Goal: Task Accomplishment & Management: Complete application form

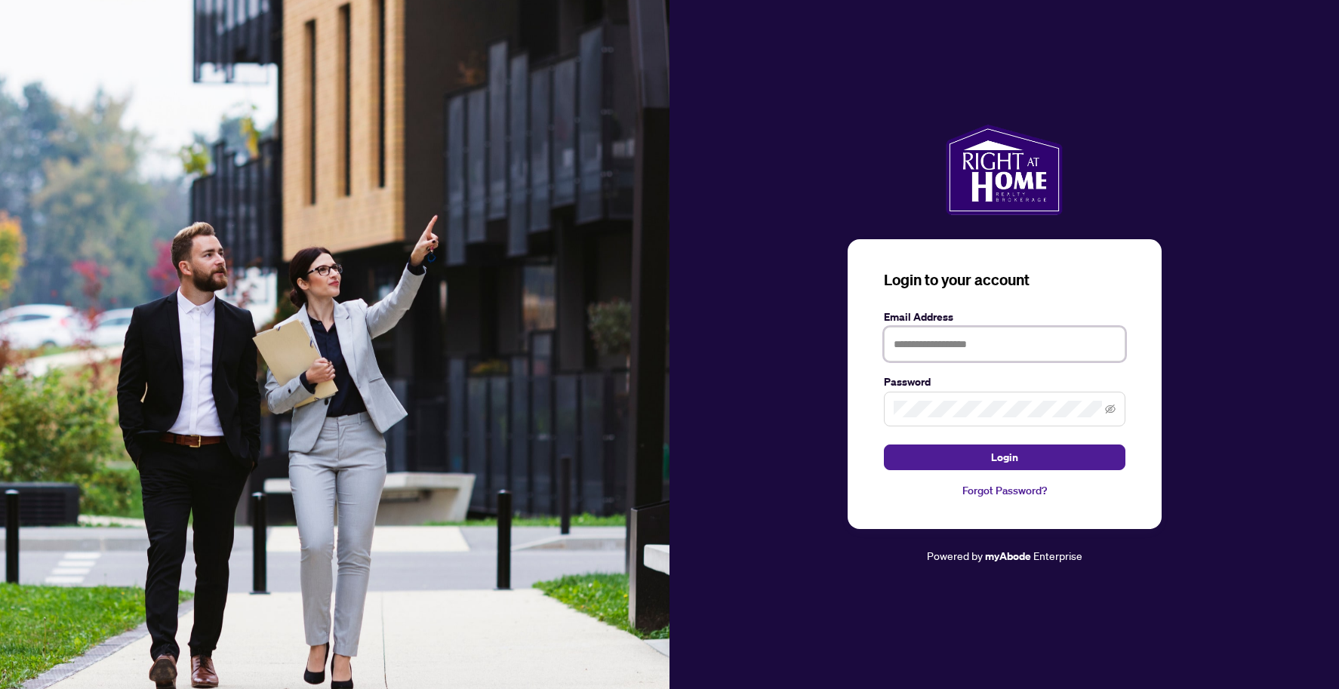
click at [929, 336] on input "text" at bounding box center [1005, 344] width 242 height 35
type input "**********"
click at [995, 458] on span "Login" at bounding box center [1004, 457] width 27 height 24
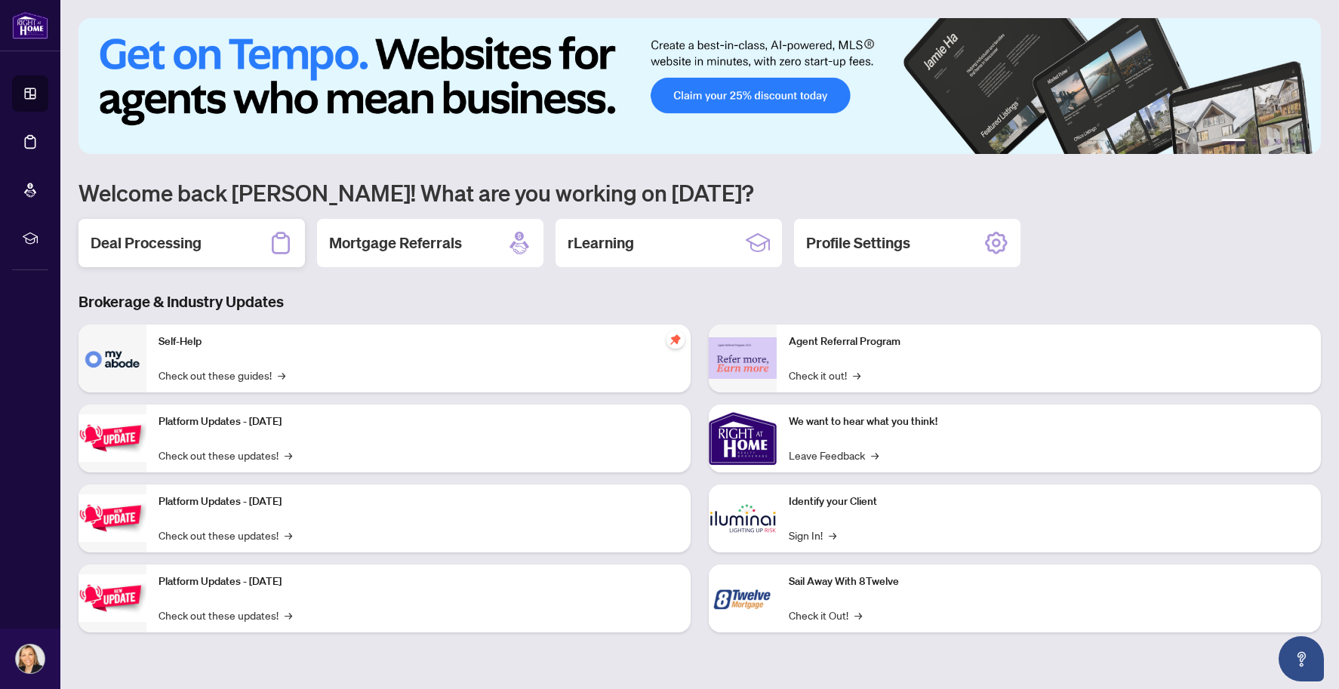
click at [173, 248] on h2 "Deal Processing" at bounding box center [146, 242] width 111 height 21
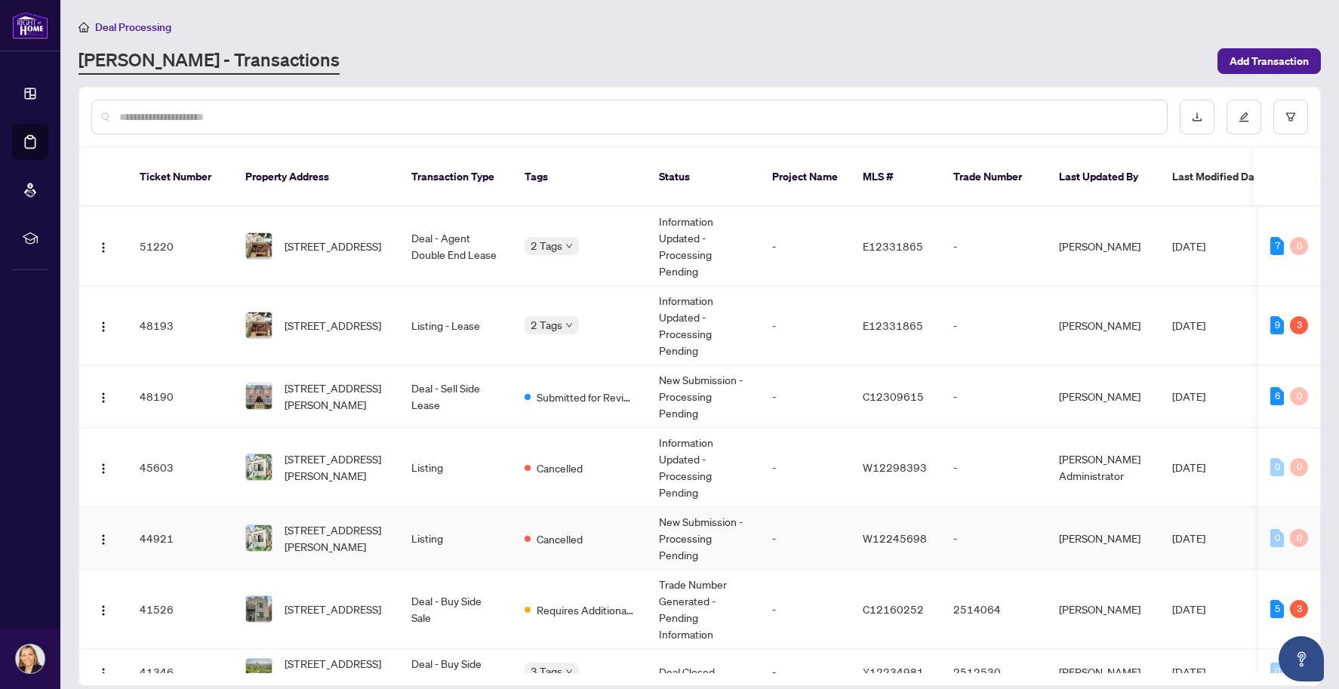
scroll to position [226, 0]
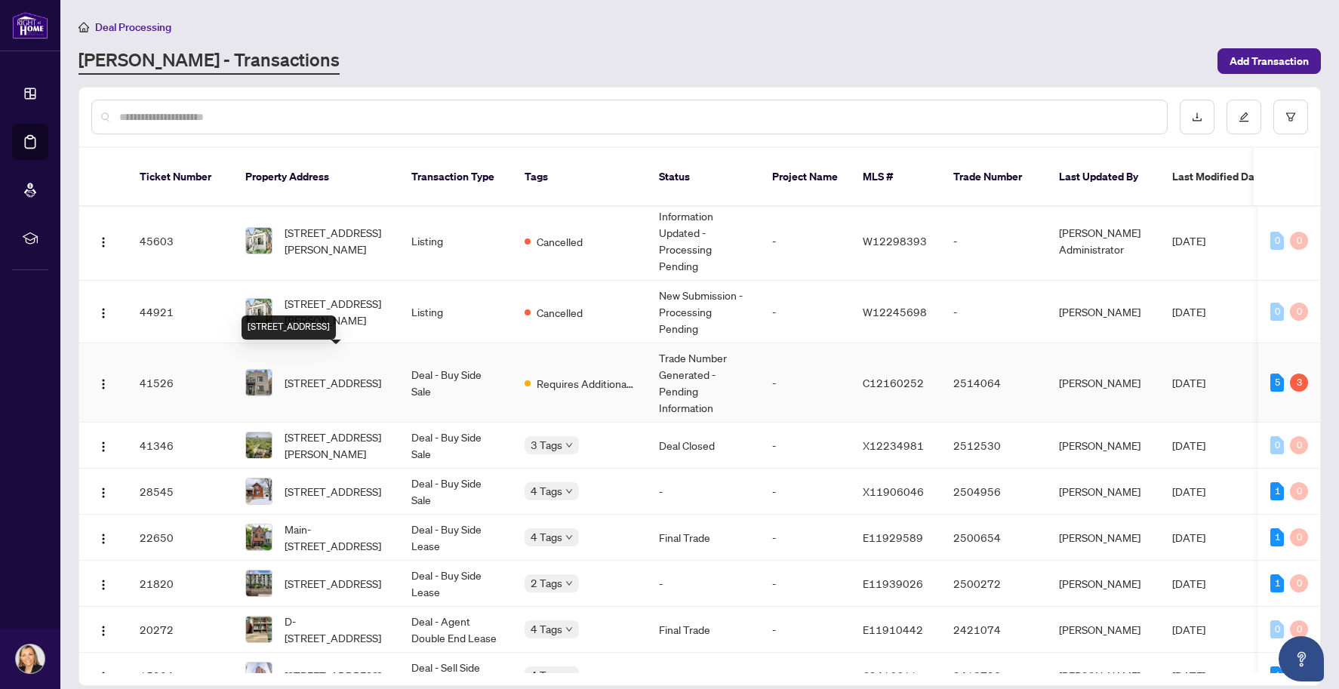
click at [312, 374] on span "[STREET_ADDRESS]" at bounding box center [333, 382] width 97 height 17
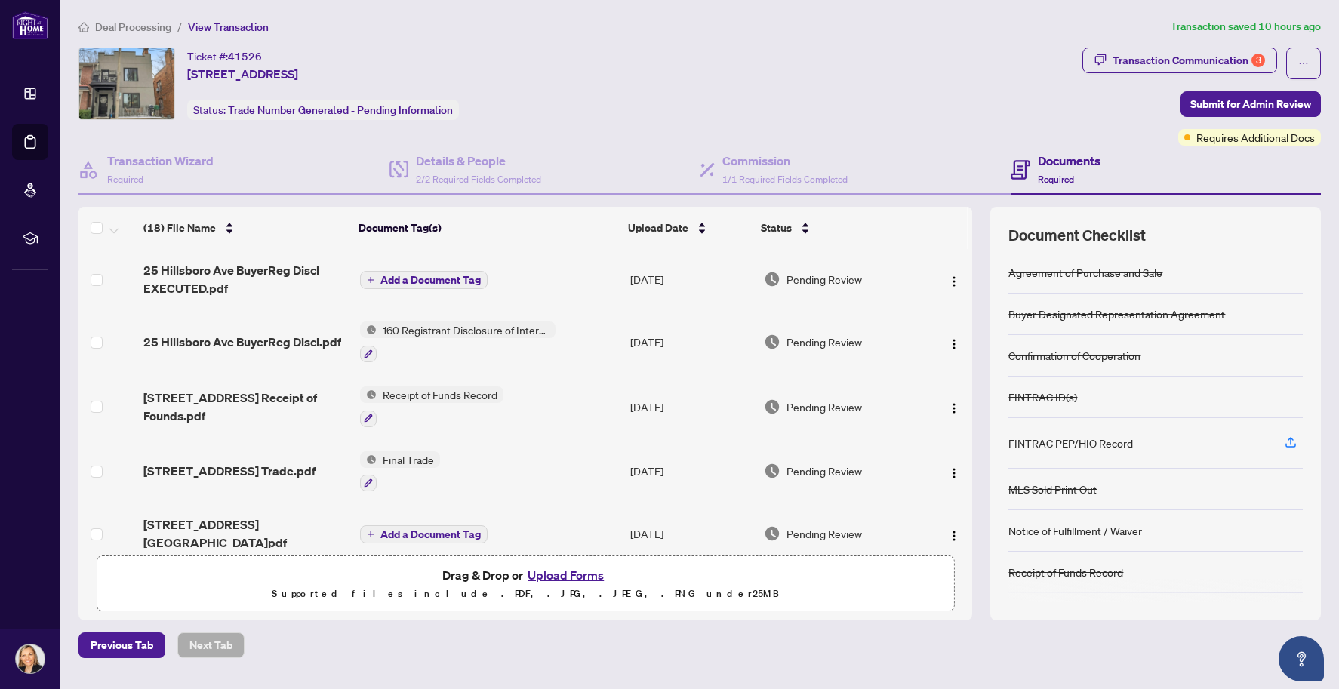
scroll to position [226, 0]
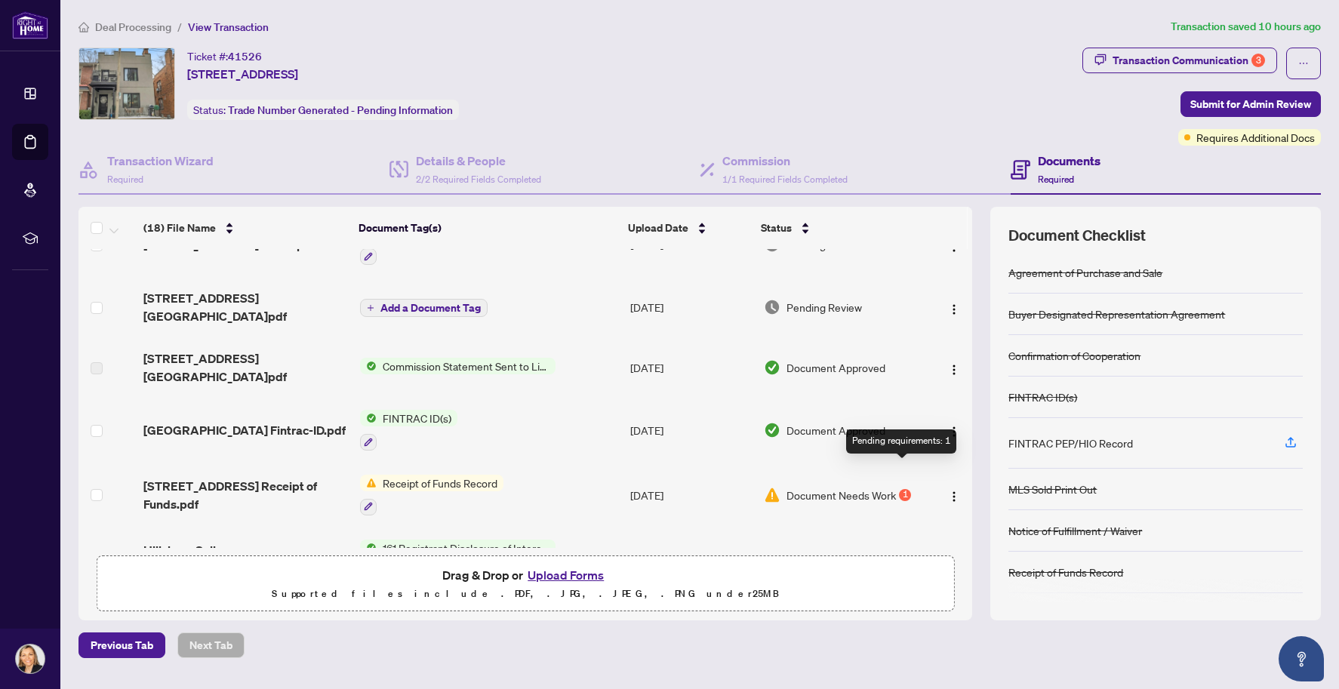
click at [902, 489] on div "1" at bounding box center [905, 495] width 12 height 12
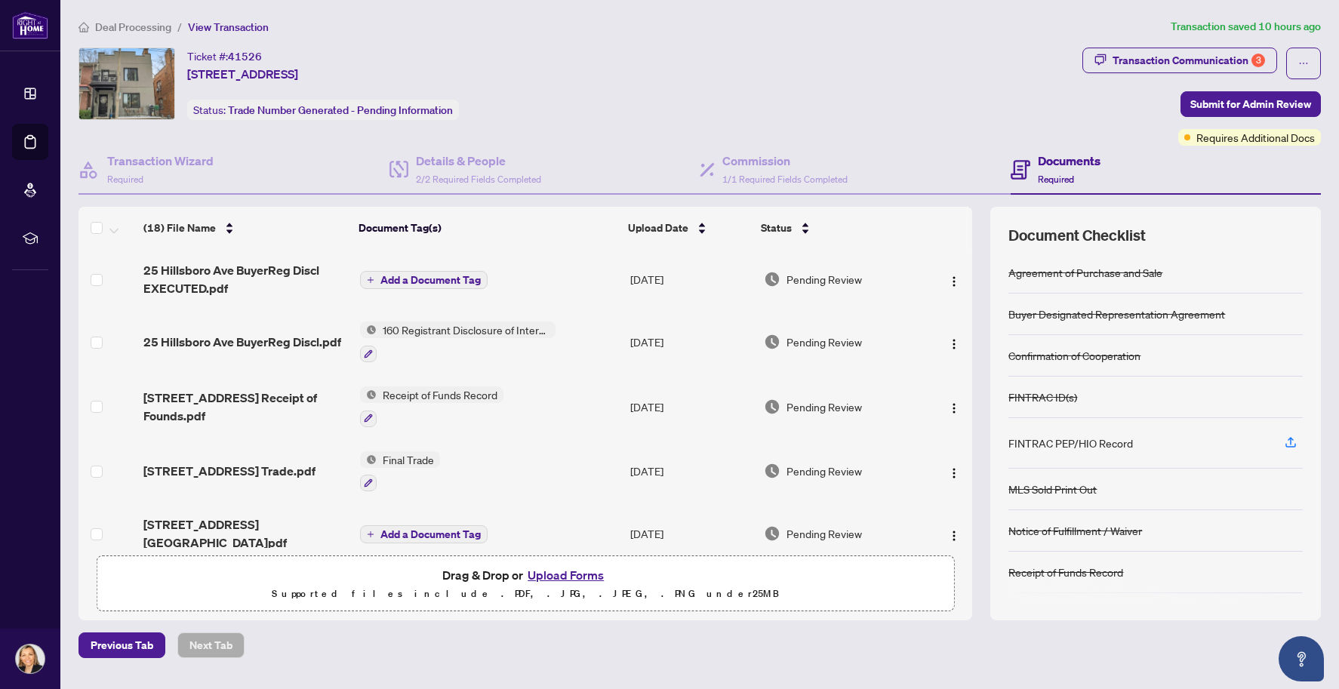
click at [409, 279] on span "Add a Document Tag" at bounding box center [430, 280] width 100 height 11
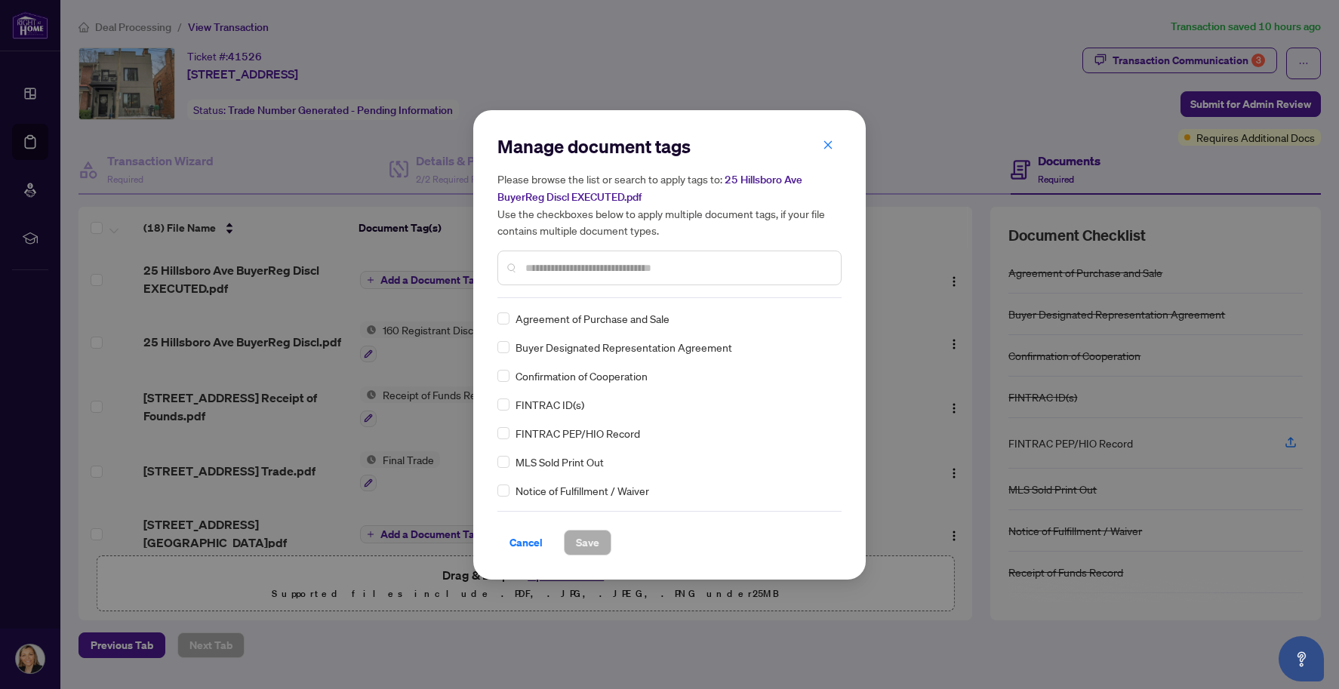
click at [183, 270] on div "Manage document tags Please browse the list or search to apply tags to: [STREET…" at bounding box center [669, 344] width 1339 height 689
click at [826, 149] on icon "close" at bounding box center [828, 145] width 11 height 11
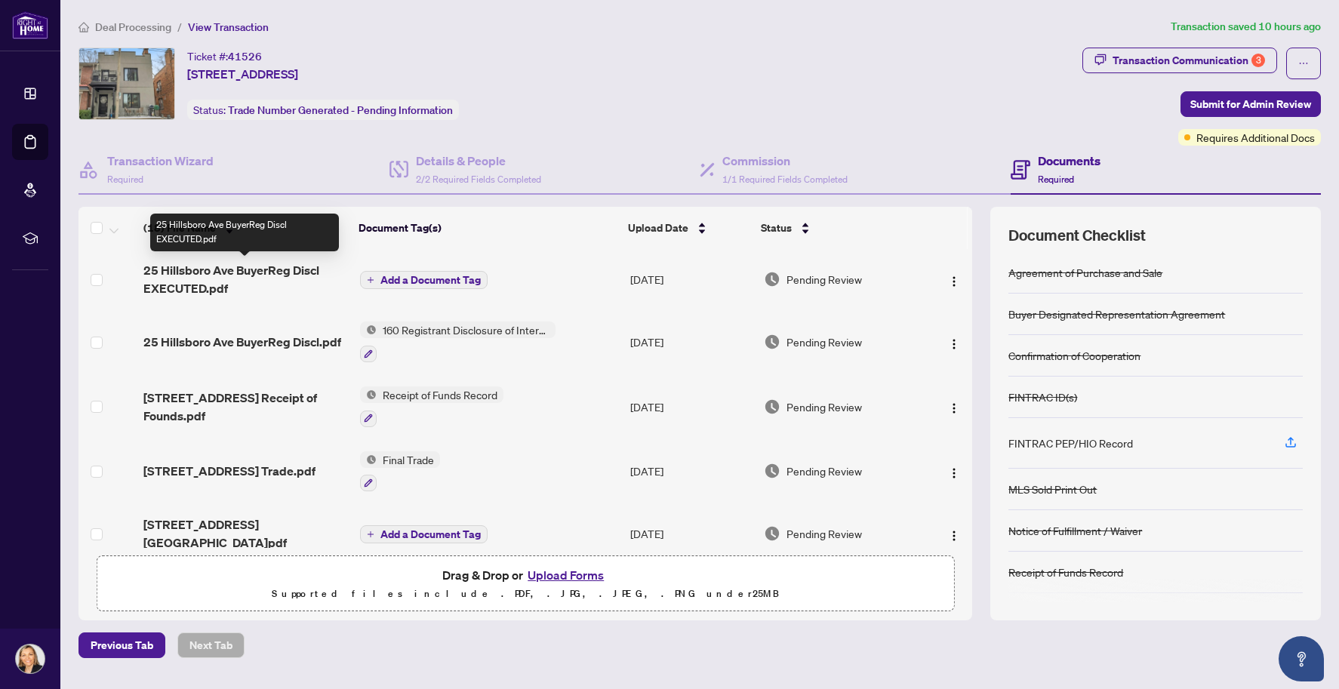
click at [194, 268] on span "25 Hillsboro Ave BuyerReg Discl EXECUTED.pdf" at bounding box center [245, 279] width 205 height 36
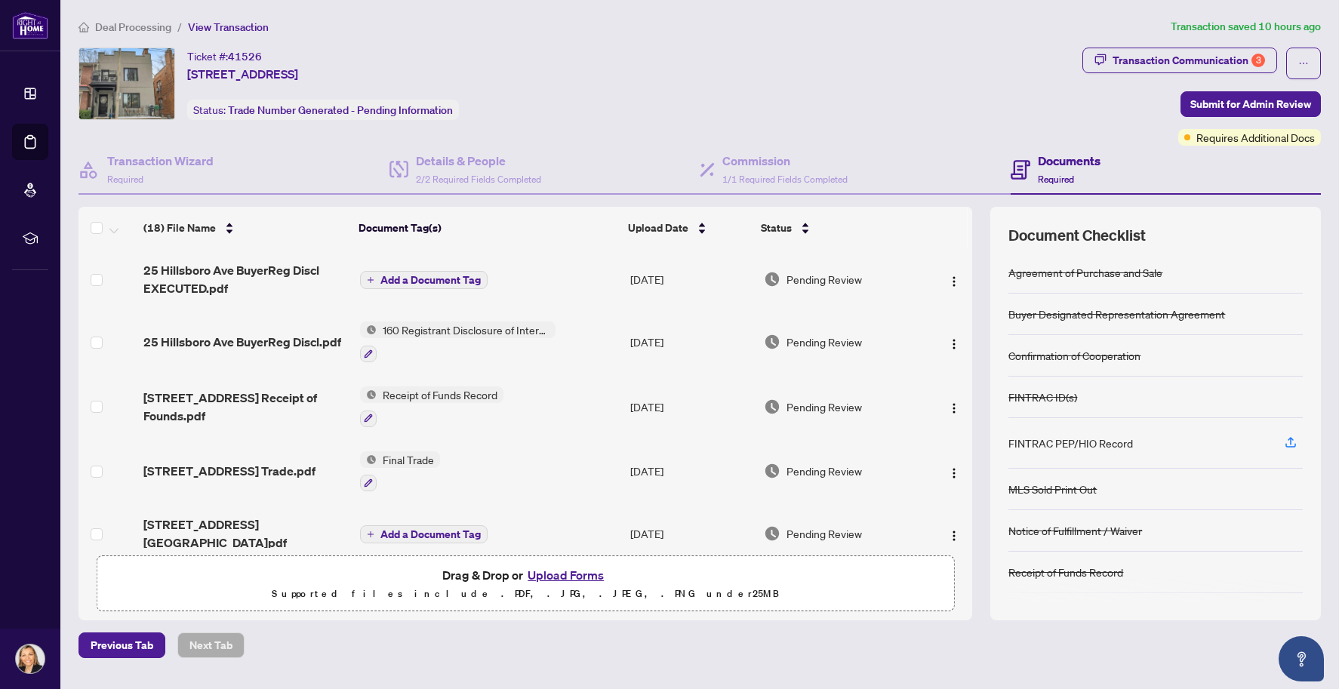
click at [425, 275] on span "Add a Document Tag" at bounding box center [430, 280] width 100 height 11
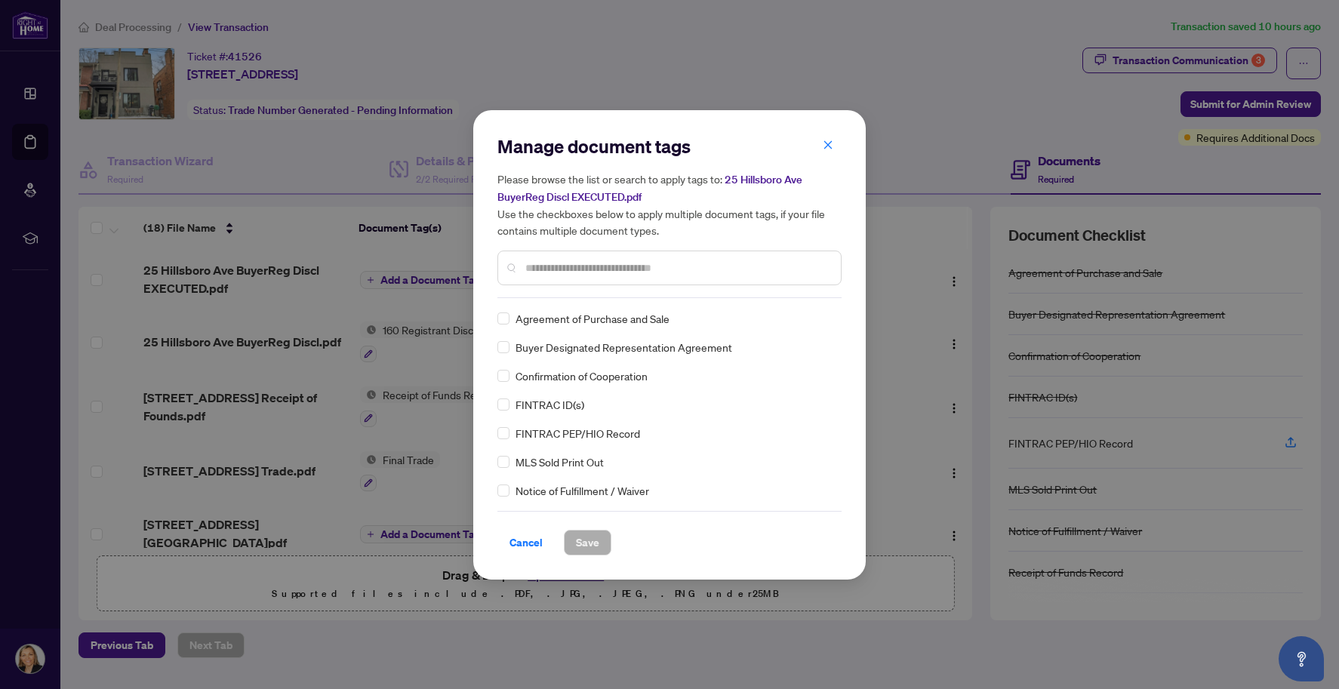
click at [549, 267] on input "text" at bounding box center [676, 268] width 303 height 17
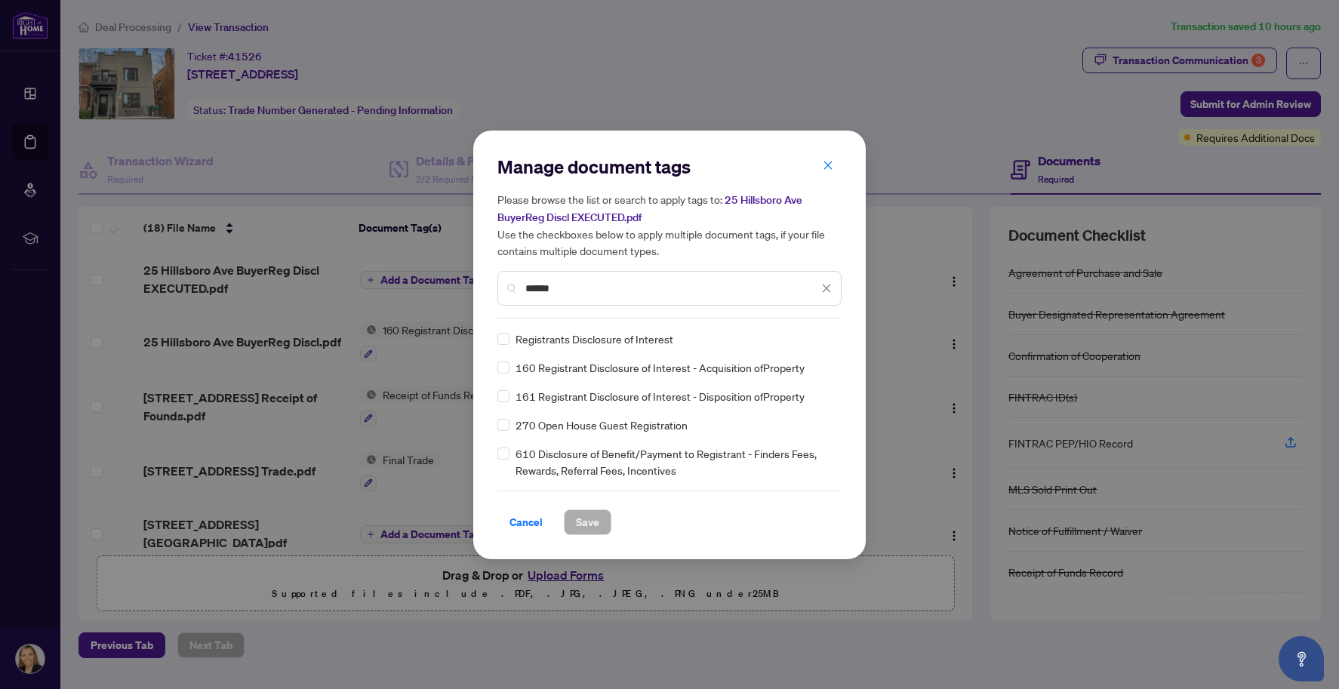
type input "******"
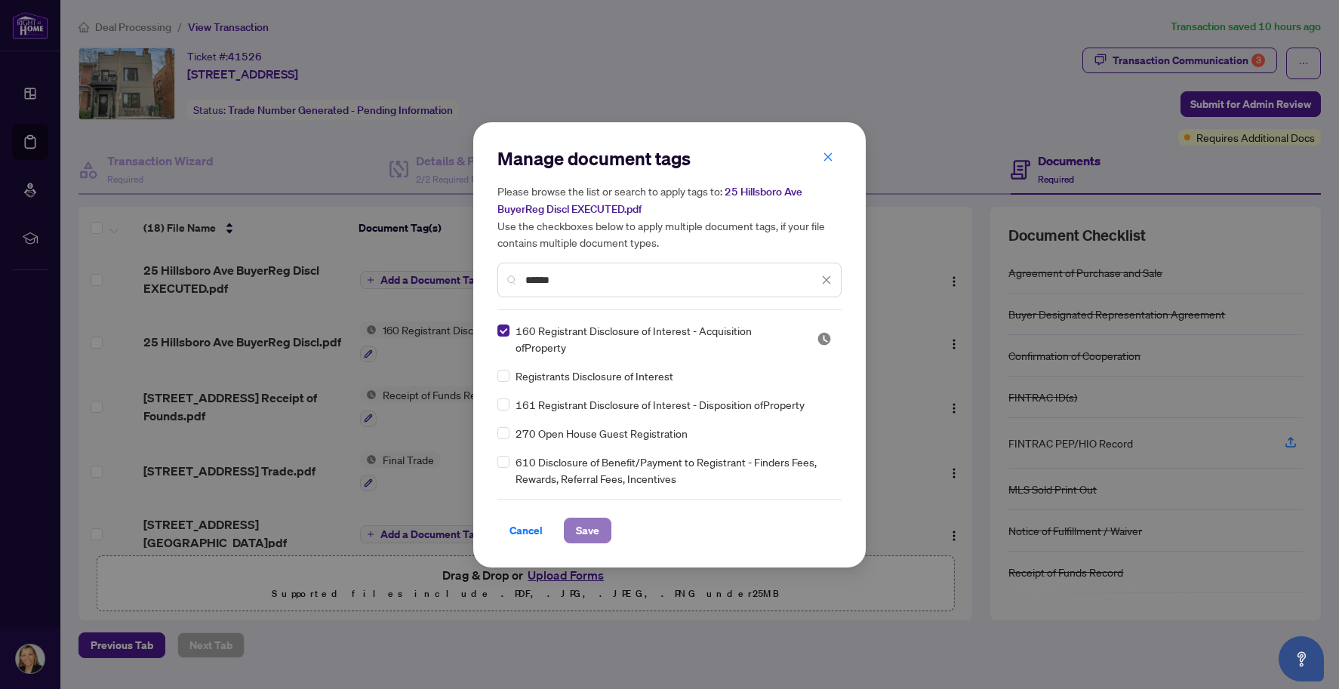
click at [580, 530] on span "Save" at bounding box center [587, 530] width 23 height 24
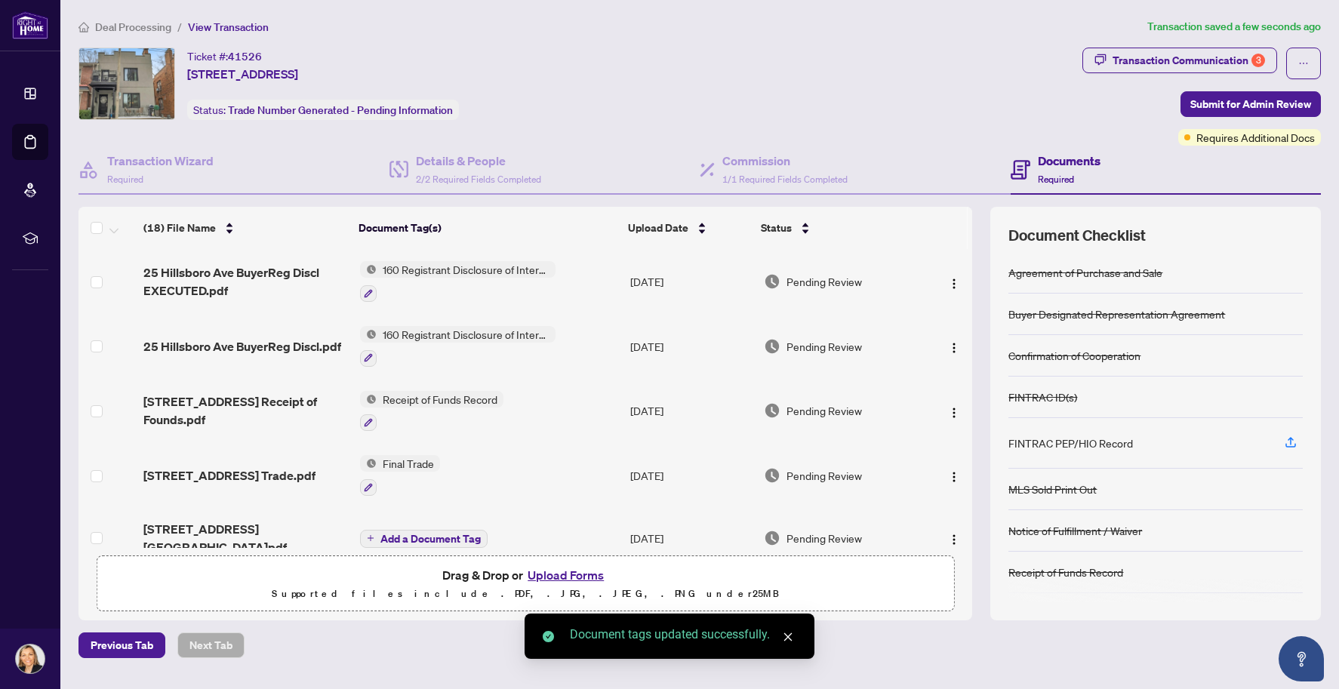
scroll to position [151, 0]
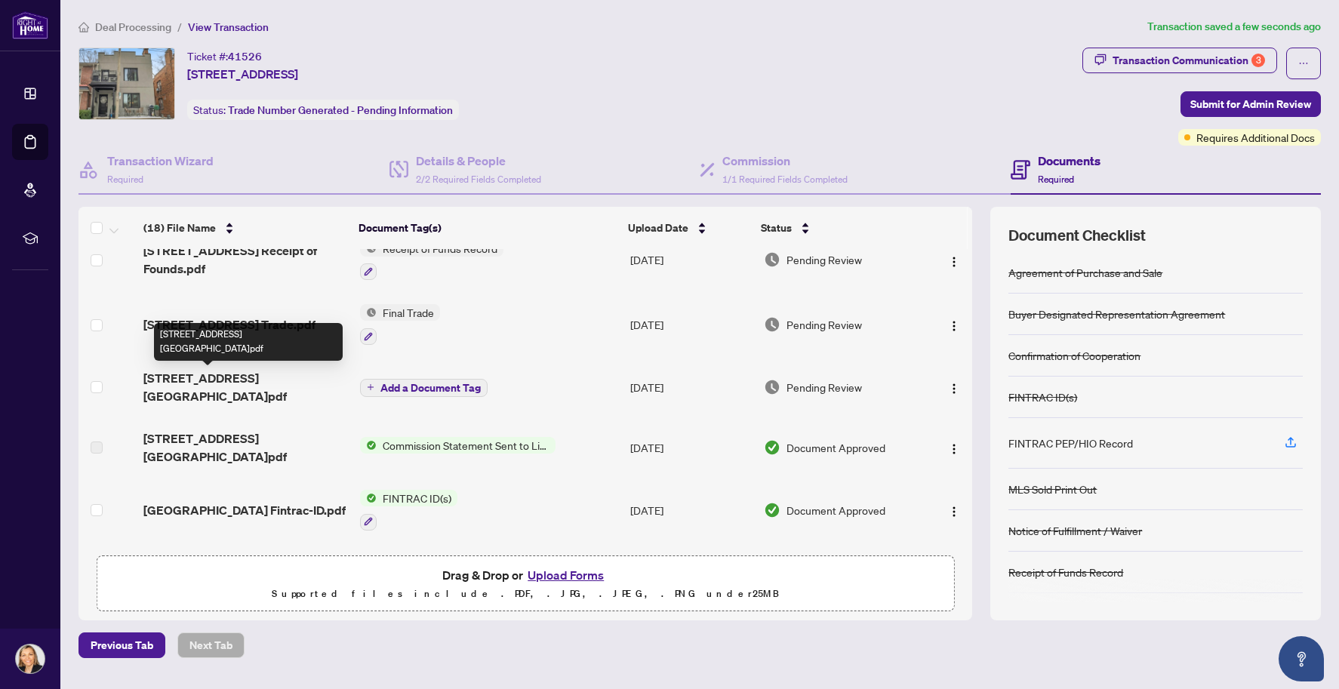
click at [217, 377] on span "[STREET_ADDRESS][GEOGRAPHIC_DATA]pdf" at bounding box center [245, 387] width 205 height 36
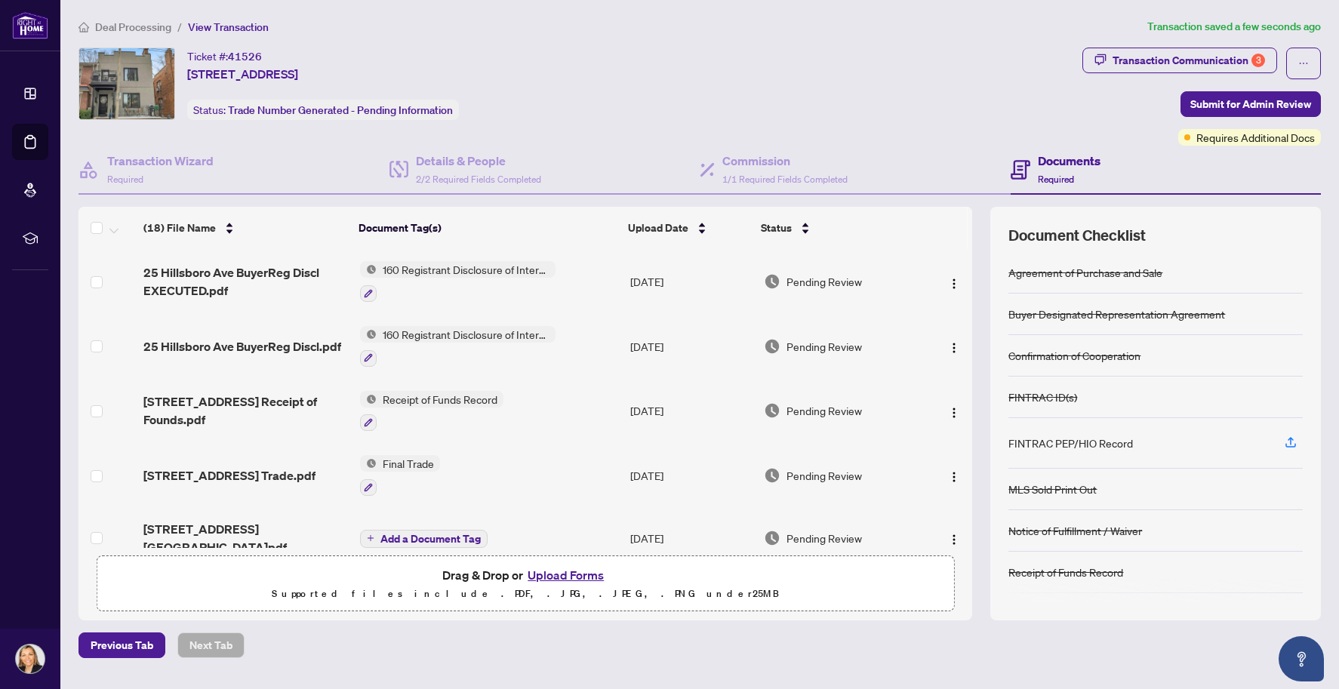
click at [463, 269] on span "160 Registrant Disclosure of Interest - Acquisition ofProperty" at bounding box center [466, 269] width 179 height 17
click at [267, 269] on span "25 Hillsboro Ave BuyerReg Discl EXECUTED.pdf" at bounding box center [245, 281] width 205 height 36
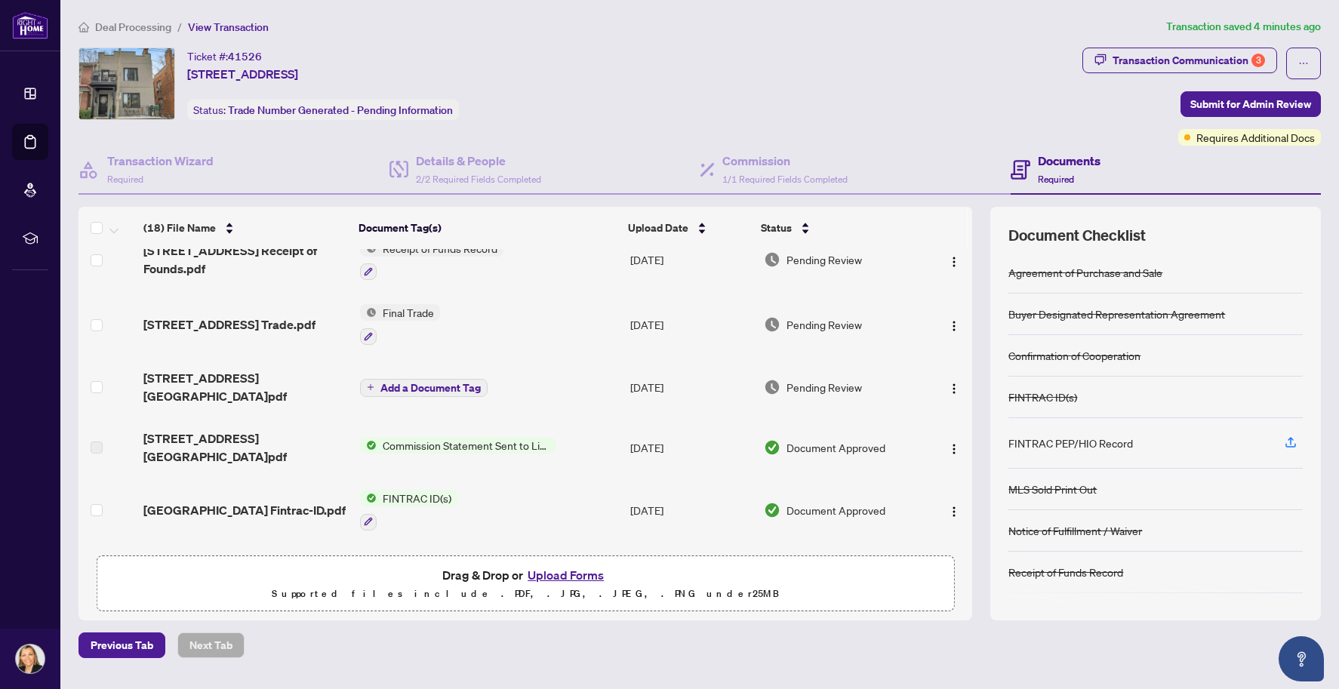
click at [1144, 180] on div "Documents Required" at bounding box center [1166, 170] width 311 height 49
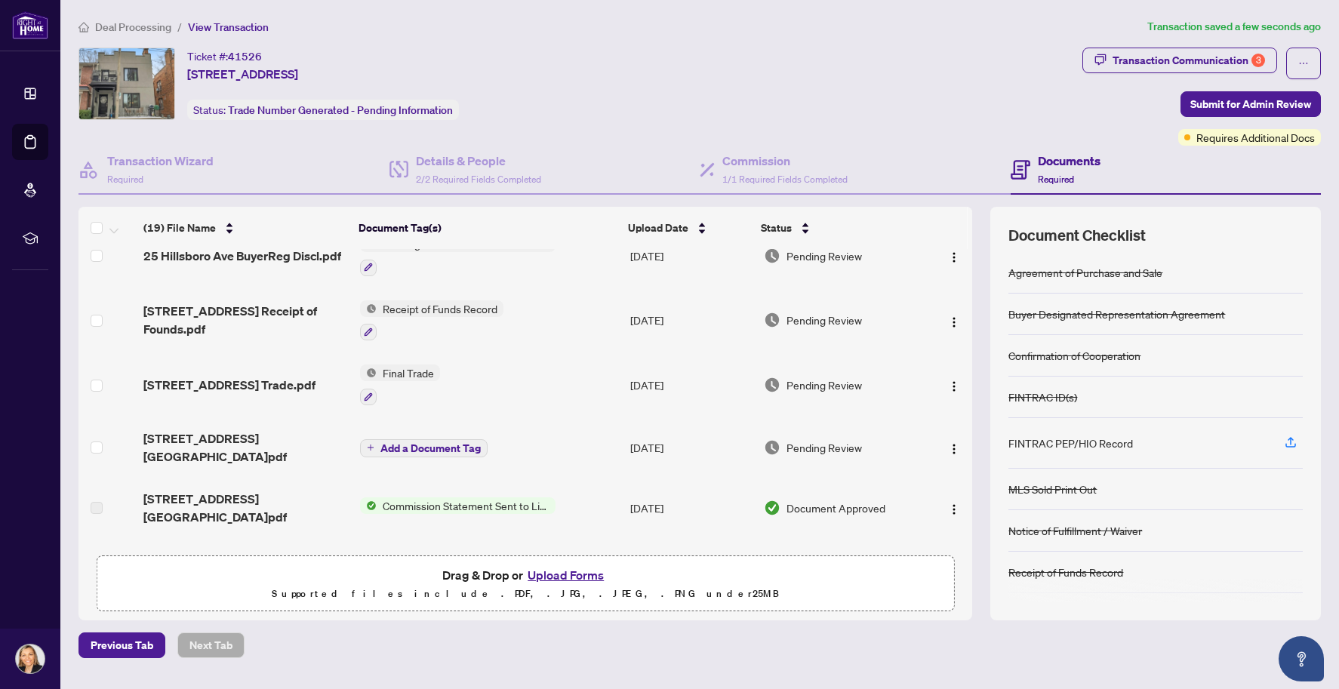
scroll to position [0, 0]
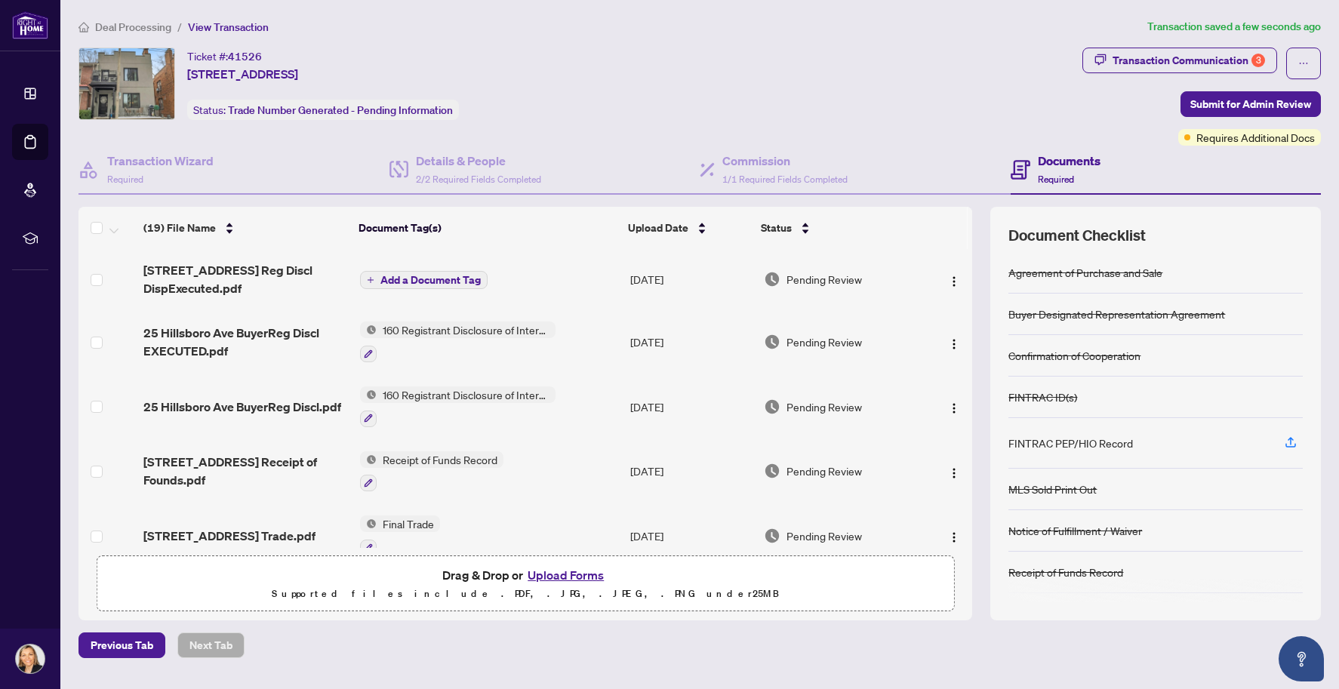
click at [416, 278] on span "Add a Document Tag" at bounding box center [430, 280] width 100 height 11
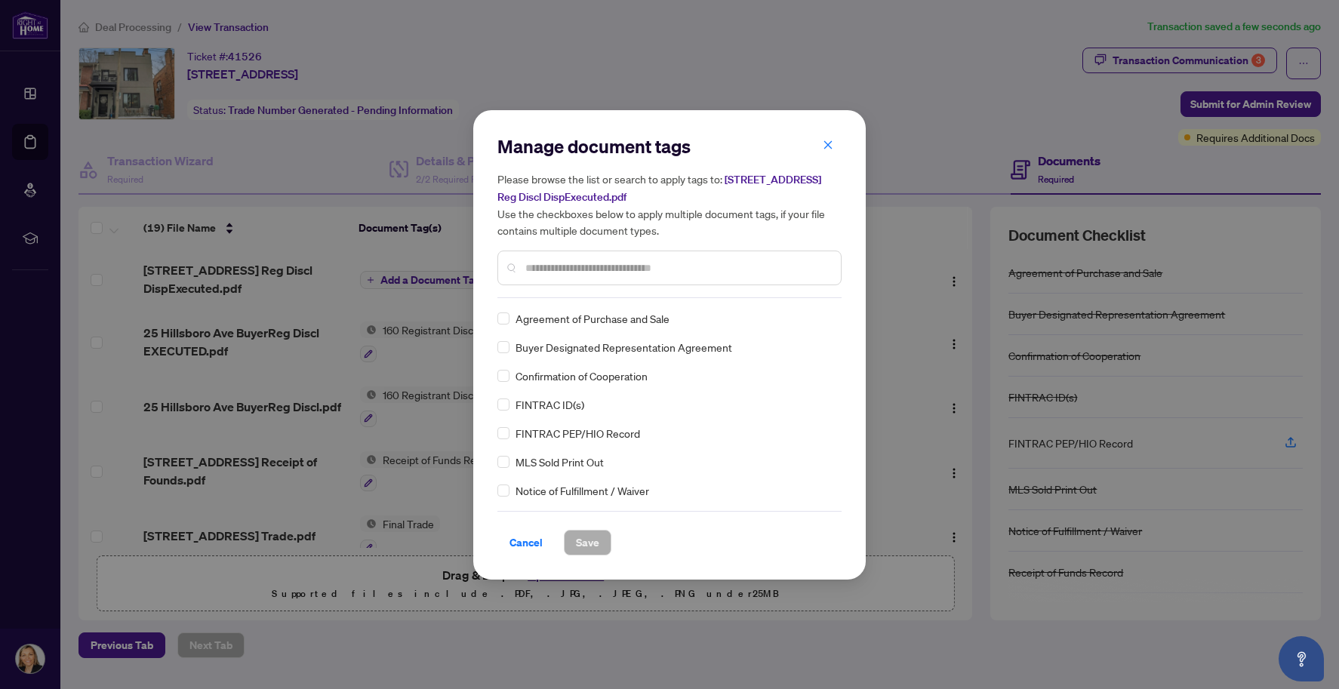
click at [540, 263] on input "text" at bounding box center [676, 268] width 303 height 17
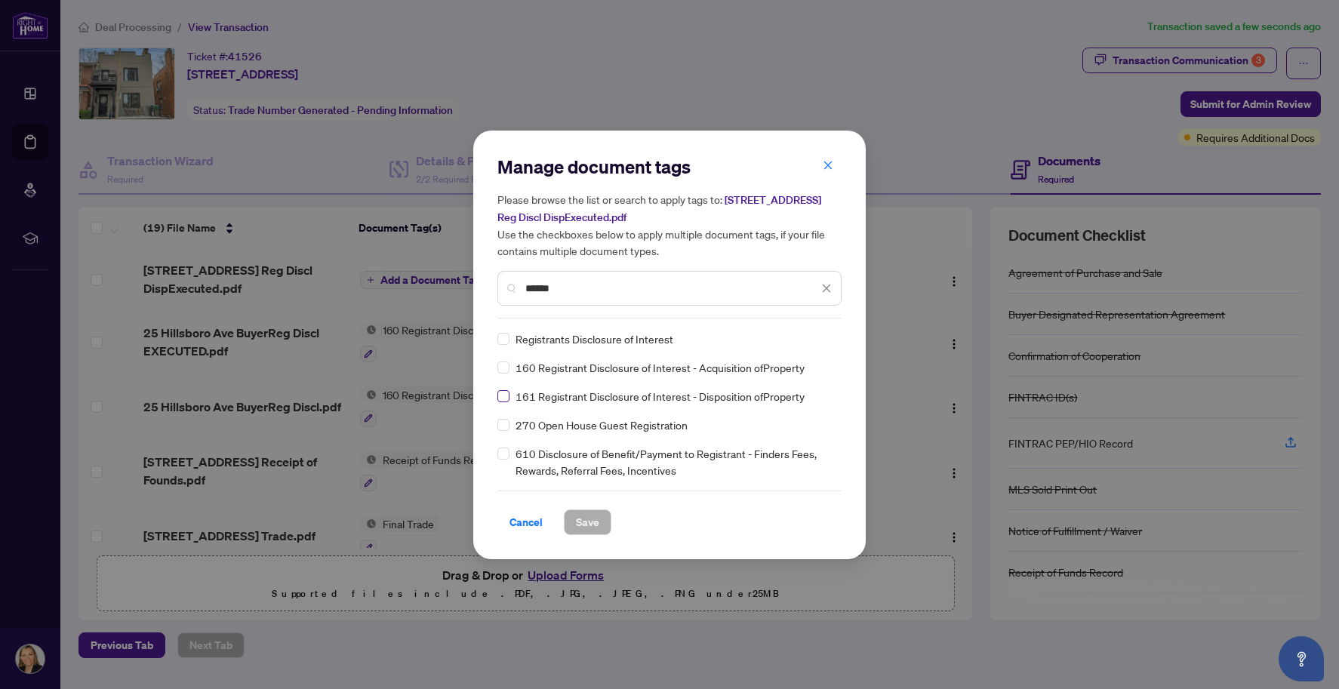
type input "******"
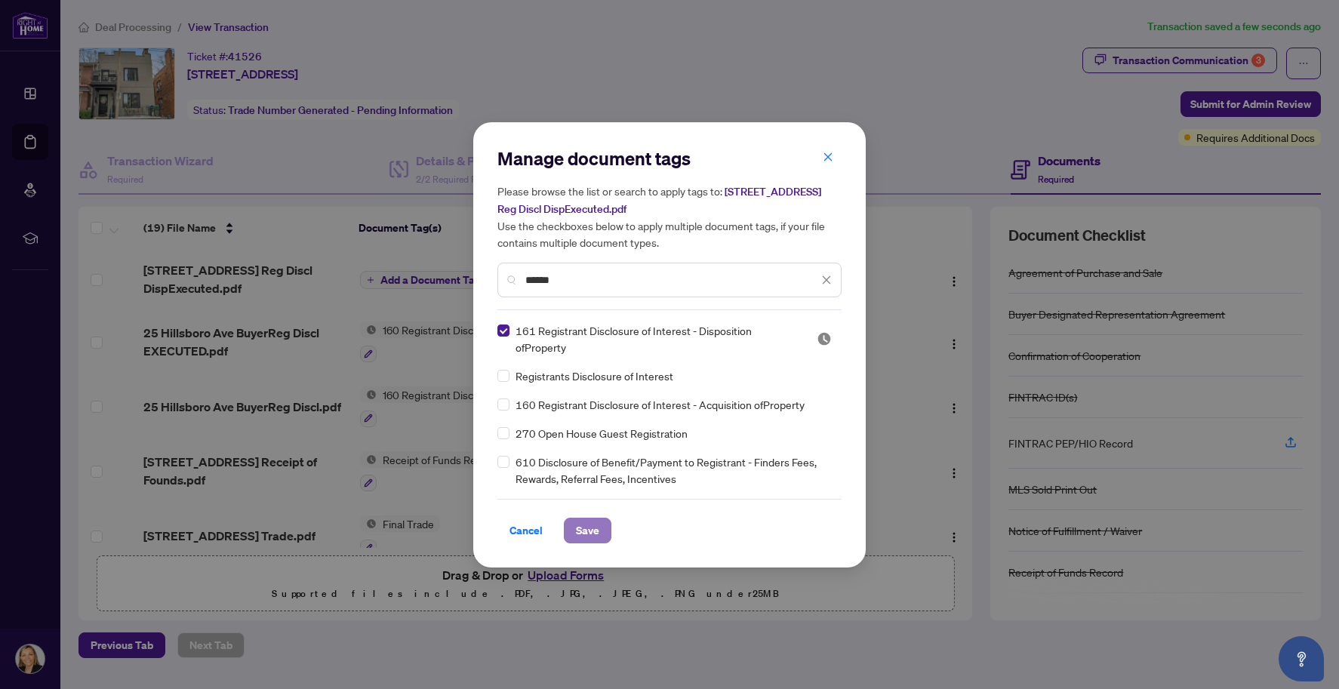
click at [592, 534] on span "Save" at bounding box center [587, 530] width 23 height 24
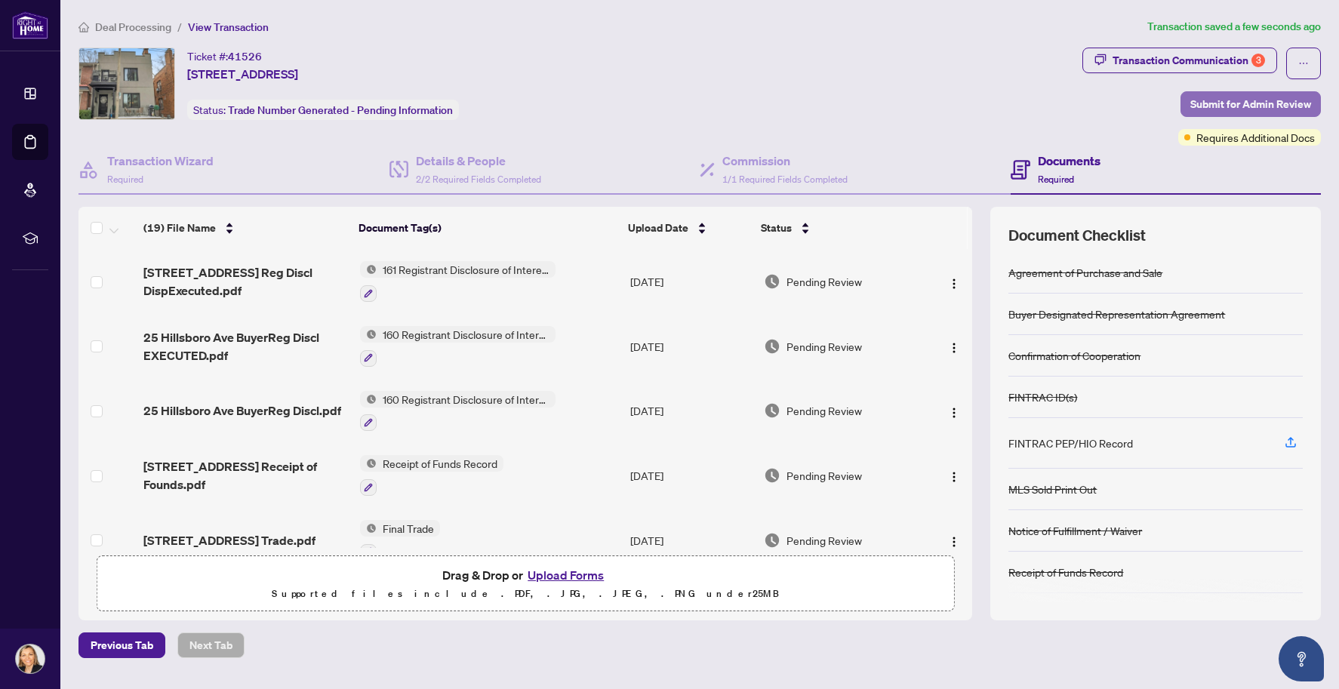
click at [1260, 103] on span "Submit for Admin Review" at bounding box center [1250, 104] width 121 height 24
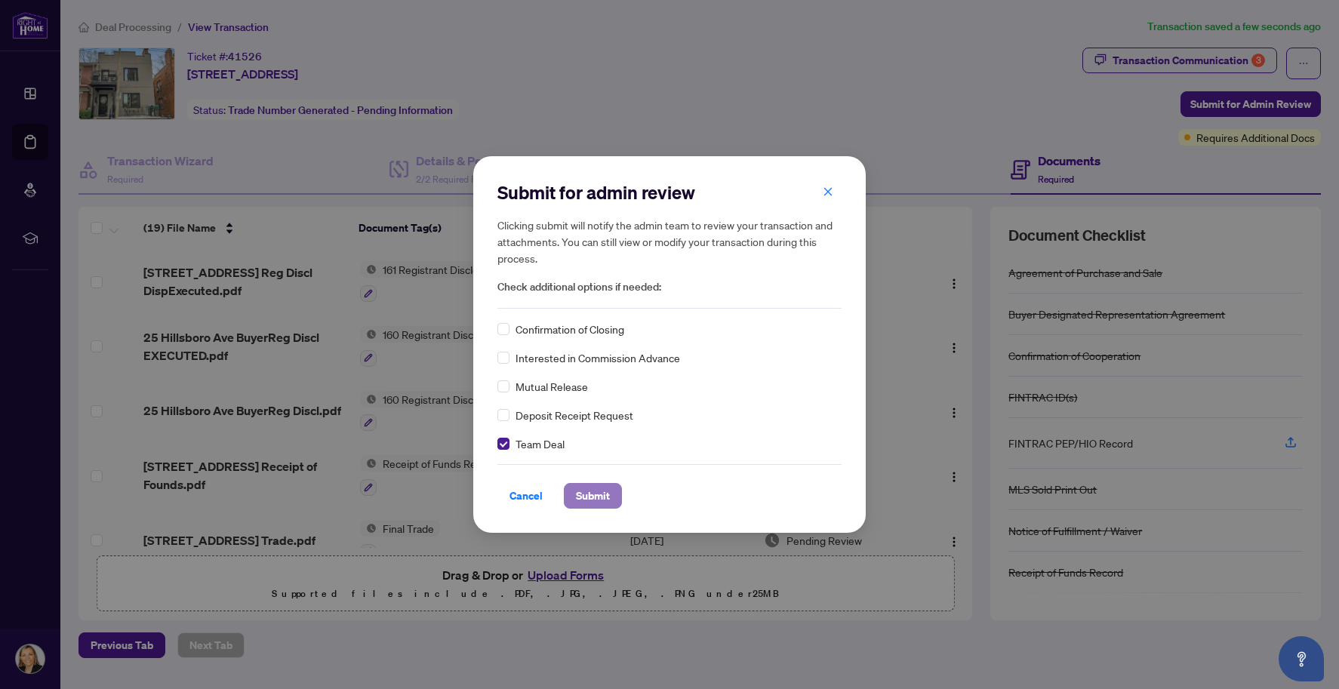
click at [614, 500] on button "Submit" at bounding box center [593, 496] width 58 height 26
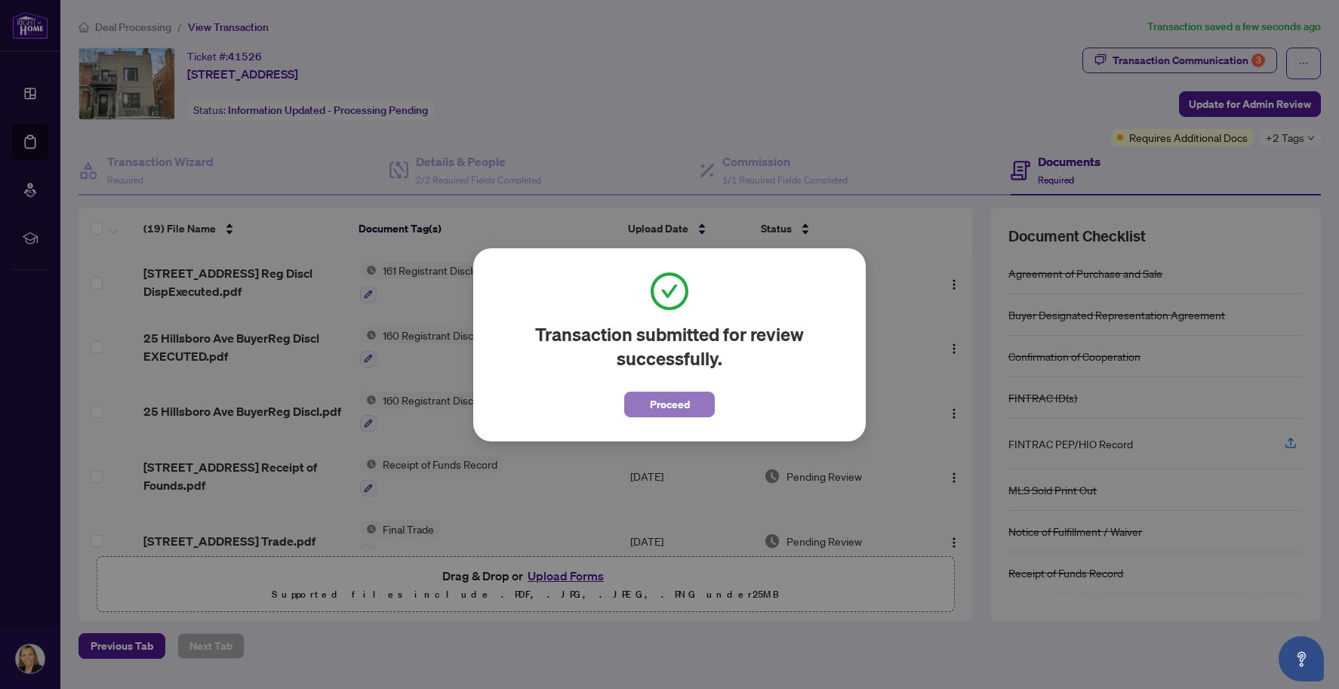
click at [667, 410] on span "Proceed" at bounding box center [670, 404] width 40 height 24
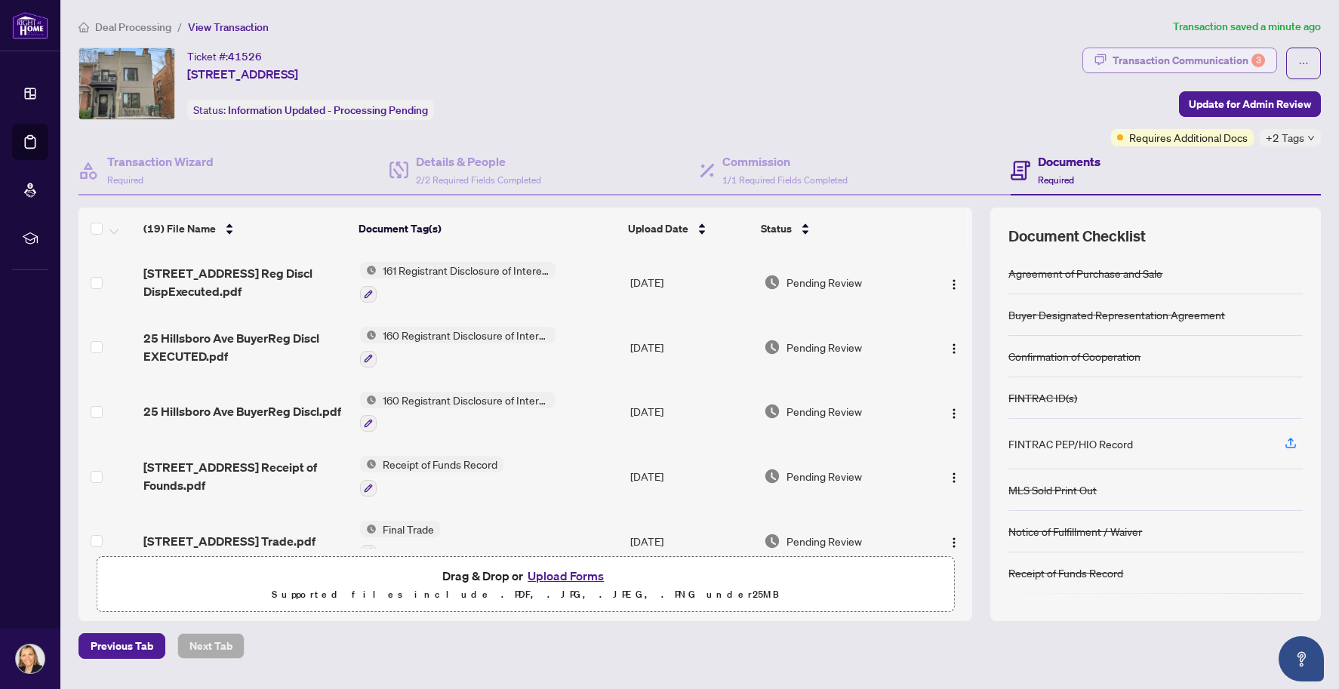
click at [1192, 60] on div "Transaction Communication 3" at bounding box center [1188, 60] width 152 height 24
